Goal: Task Accomplishment & Management: Manage account settings

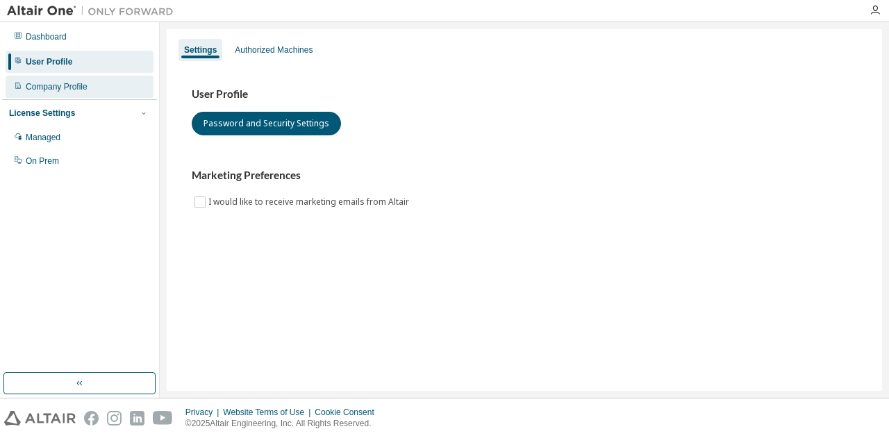
click at [60, 92] on div "Company Profile" at bounding box center [57, 86] width 62 height 11
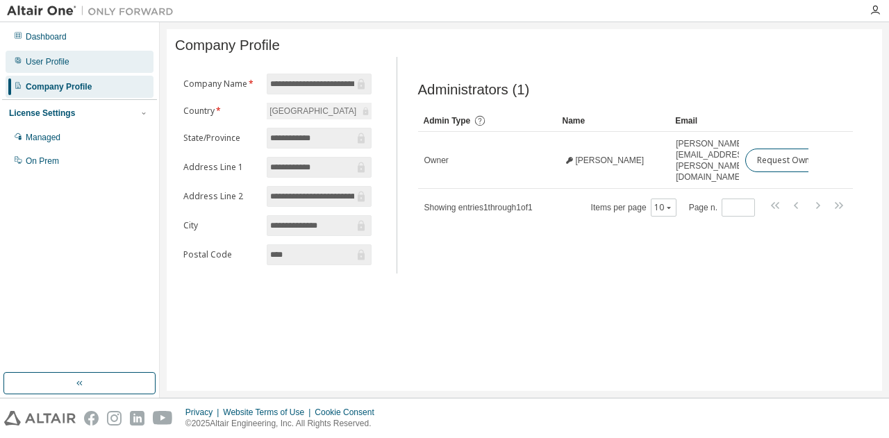
click at [39, 58] on div "User Profile" at bounding box center [48, 61] width 44 height 11
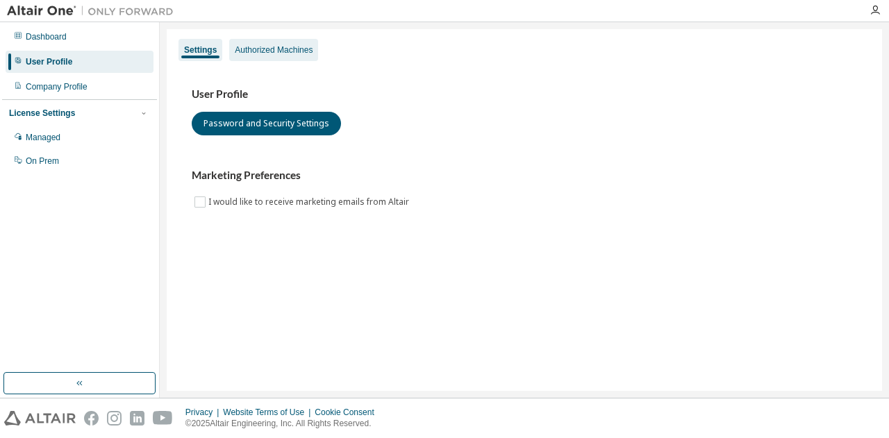
click at [261, 48] on div "Authorized Machines" at bounding box center [274, 49] width 78 height 11
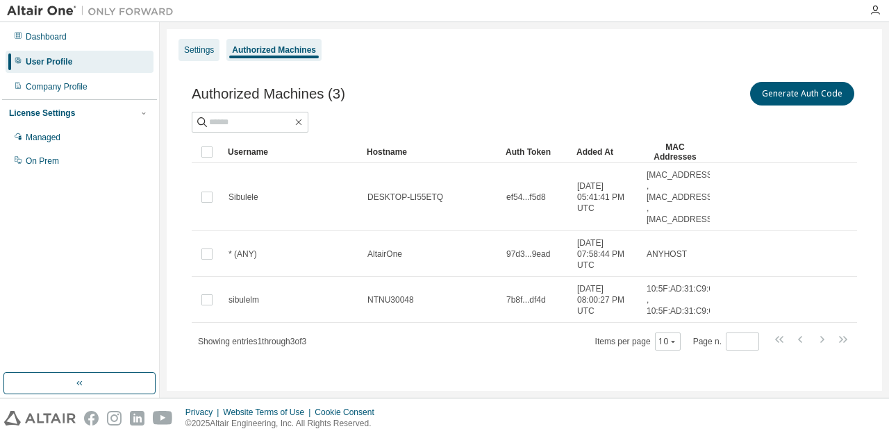
click at [206, 49] on div "Settings" at bounding box center [199, 49] width 30 height 11
